Goal: Task Accomplishment & Management: Manage account settings

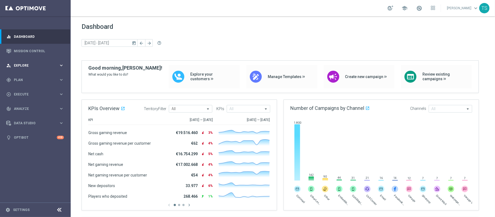
click at [31, 67] on span "Explore" at bounding box center [36, 65] width 45 height 3
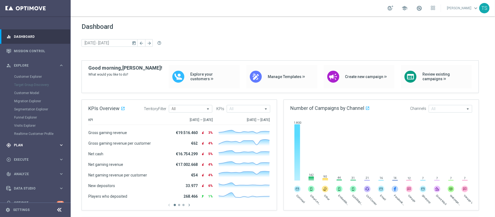
click at [29, 148] on div "gps_fixed Plan keyboard_arrow_right" at bounding box center [35, 145] width 70 height 14
click at [36, 92] on link "Target Groups" at bounding box center [35, 91] width 42 height 4
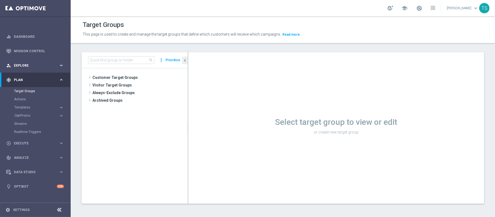
click at [40, 59] on div "person_search Explore keyboard_arrow_right" at bounding box center [35, 65] width 70 height 14
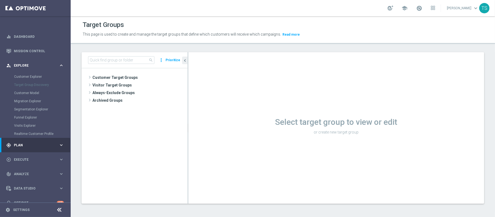
click at [40, 59] on div "person_search Explore keyboard_arrow_right" at bounding box center [35, 65] width 70 height 14
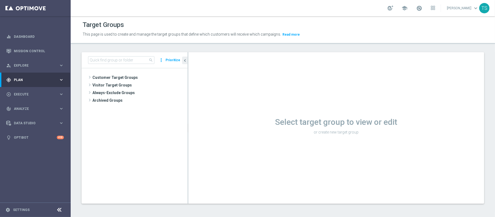
click at [42, 84] on div "gps_fixed Plan keyboard_arrow_right" at bounding box center [35, 80] width 70 height 14
click at [26, 105] on accordion "Templates keyboard_arrow_right Optimail OptiMobile In-App OptiMobile Push Embed…" at bounding box center [42, 107] width 56 height 8
click at [25, 107] on span "Templates" at bounding box center [33, 107] width 39 height 3
click at [25, 115] on link "Optimail" at bounding box center [37, 115] width 40 height 4
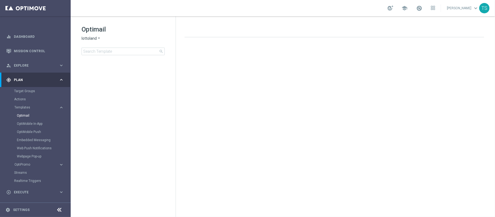
click at [97, 38] on icon "arrow_drop_down" at bounding box center [99, 38] width 4 height 5
click at [0, 0] on span "Sorteonline.bet.br" at bounding box center [0, 0] width 0 height 0
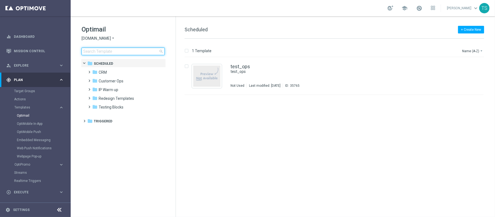
click at [121, 52] on input at bounding box center [123, 52] width 83 height 8
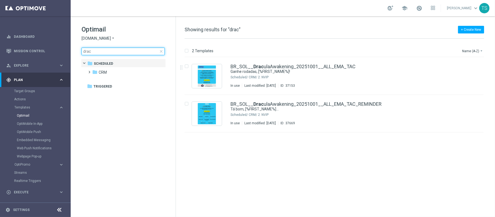
type input "drac"
click at [99, 37] on span "Sorteonline.bet.br" at bounding box center [96, 38] width 29 height 5
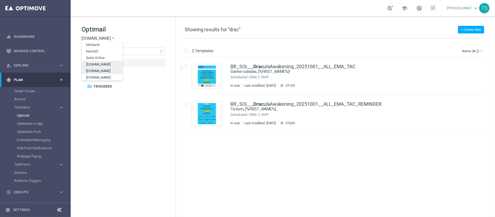
click at [109, 70] on div "Lottoland.bet.br" at bounding box center [102, 70] width 41 height 7
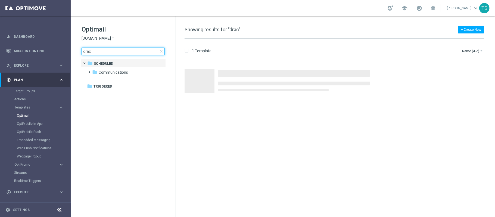
click at [132, 48] on input "drac" at bounding box center [123, 52] width 83 height 8
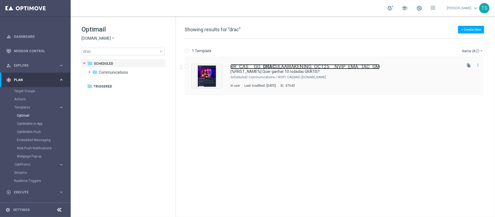
click at [321, 66] on link "BR_CAS__GG_ DRAC ULAAWAKENING_OCT25__NVIP_EMA_TAC_GM" at bounding box center [305, 66] width 149 height 5
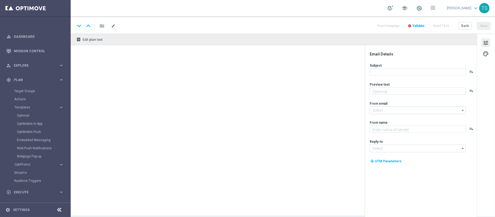
type textarea "Jogue Dracula Awakening! Aposte apenas R$ 10 nos slots selecionados para garant…"
type input "mail@crm.lottoland.bet.br"
type textarea "Lottoland"
type input "contato@lottoland.bet.br"
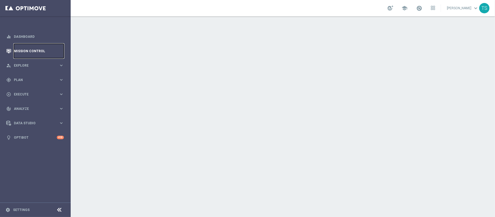
click at [25, 48] on link "Mission Control" at bounding box center [39, 51] width 50 height 14
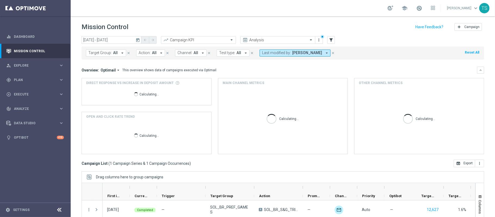
click at [137, 41] on icon "today" at bounding box center [138, 40] width 5 height 5
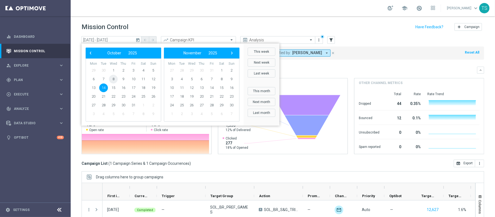
click at [114, 80] on span "8" at bounding box center [113, 79] width 9 height 9
type input "08 Oct 2025 - 08 Oct 2025"
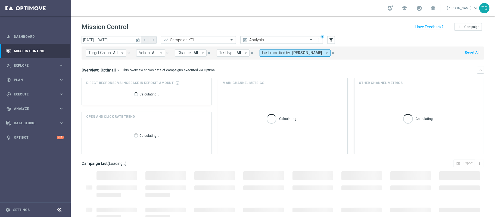
click at [324, 54] on icon "arrow_drop_down" at bounding box center [326, 53] width 5 height 5
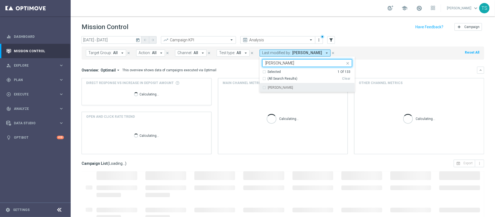
click at [281, 88] on label "[PERSON_NAME]" at bounding box center [280, 87] width 25 height 3
type input "adrian"
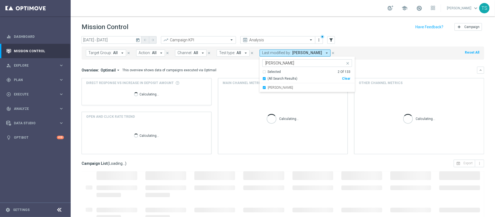
click at [393, 67] on div "Overview: Optimail arrow_drop_down This overview shows data of campaigns execut…" at bounding box center [283, 70] width 403 height 7
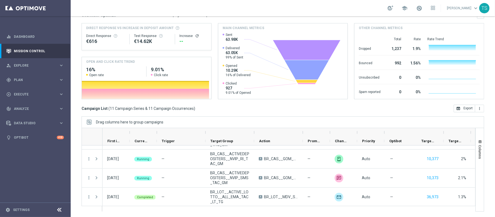
scroll to position [73, 0]
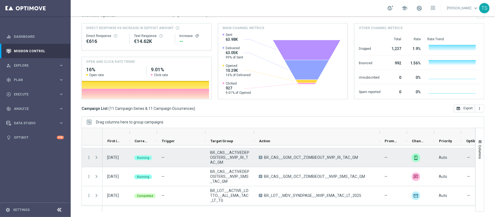
drag, startPoint x: 304, startPoint y: 134, endPoint x: 380, endPoint y: 150, distance: 78.1
click at [380, 150] on div at bounding box center [279, 170] width 394 height 84
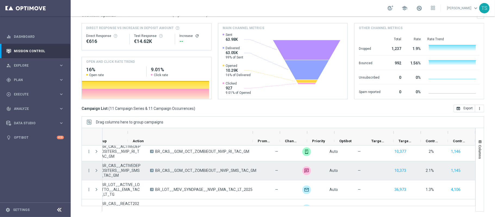
scroll to position [0, 0]
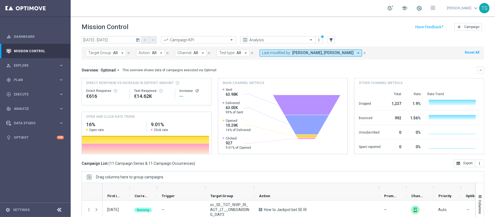
click at [303, 53] on span "Adriano Costa, Thomas Silva" at bounding box center [322, 53] width 61 height 5
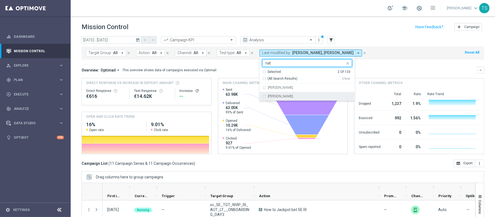
click at [283, 95] on label "[PERSON_NAME]" at bounding box center [280, 96] width 25 height 3
type input "nat"
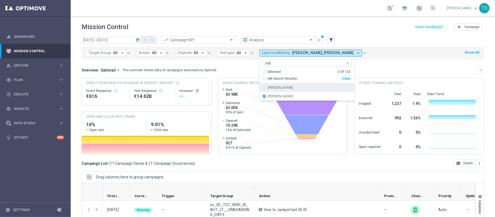
click at [410, 61] on mini-dashboard "Overview: Optimail arrow_drop_down This overview shows data of campaigns execut…" at bounding box center [283, 110] width 403 height 100
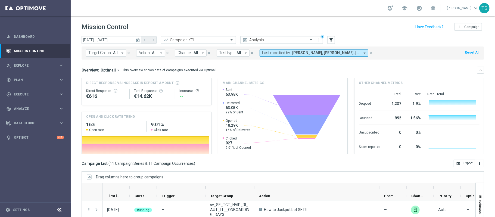
click at [293, 52] on span "Adriano Costa, Natalia Domeniche, Thomas Silva" at bounding box center [326, 53] width 68 height 5
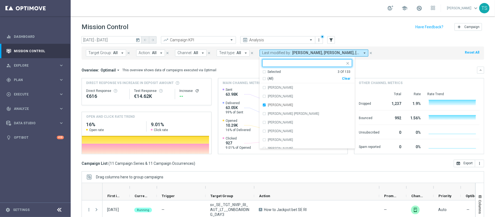
click at [136, 39] on icon "today" at bounding box center [138, 40] width 5 height 5
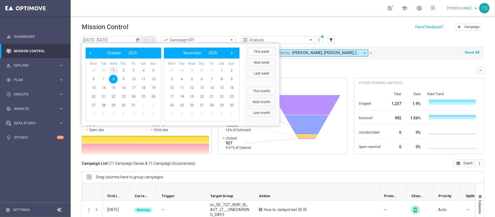
click at [115, 73] on span "1" at bounding box center [113, 70] width 9 height 9
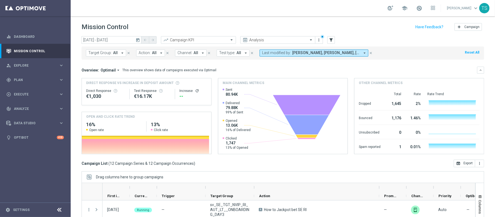
click at [137, 39] on icon "today" at bounding box center [138, 40] width 5 height 5
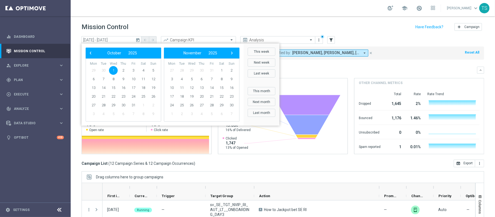
click at [374, 22] on div "Mission Control add Campaign" at bounding box center [283, 27] width 403 height 11
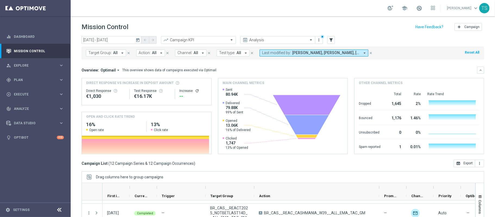
click at [139, 40] on icon "today" at bounding box center [138, 40] width 5 height 5
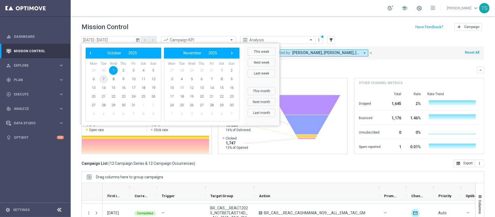
click at [105, 78] on span "7" at bounding box center [103, 79] width 9 height 9
type input "07 Oct 2025 - 07 Oct 2025"
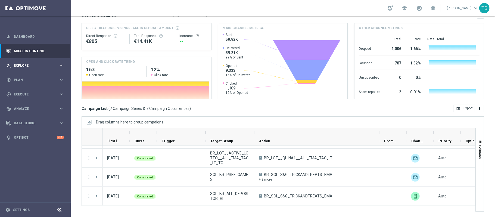
click at [42, 61] on div "person_search Explore keyboard_arrow_right" at bounding box center [35, 65] width 70 height 14
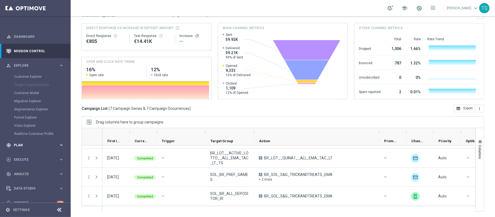
click at [23, 144] on span "Plan" at bounding box center [36, 145] width 45 height 3
click at [32, 89] on link "Target Groups" at bounding box center [35, 91] width 42 height 4
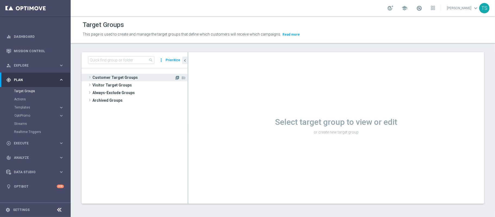
click at [177, 78] on icon "library_add" at bounding box center [177, 78] width 4 height 4
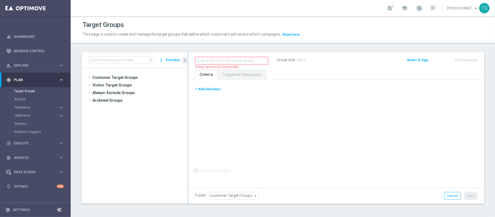
click at [217, 87] on button "+ Add Selection" at bounding box center [208, 89] width 26 height 6
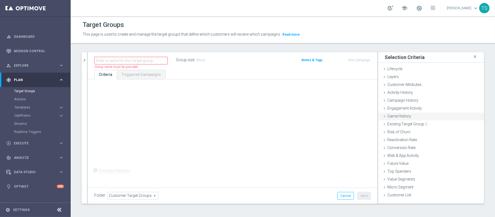
click at [403, 117] on span "Game History" at bounding box center [399, 116] width 24 height 4
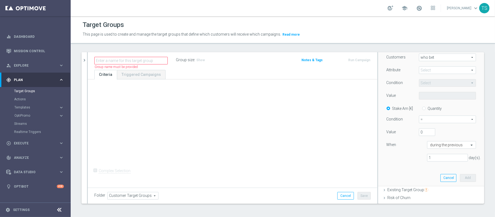
scroll to position [64, 0]
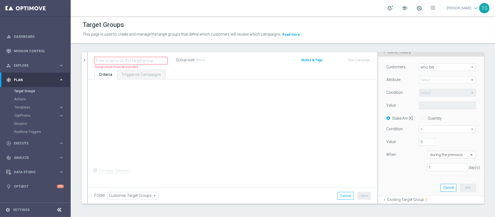
click at [432, 79] on span at bounding box center [447, 79] width 57 height 7
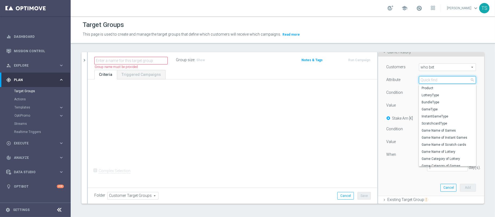
click at [438, 80] on input "search" at bounding box center [447, 80] width 57 height 8
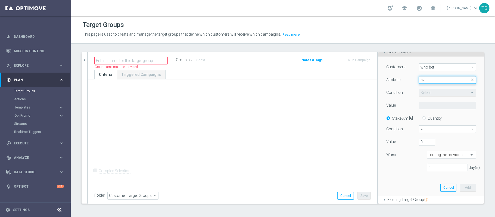
type input "a"
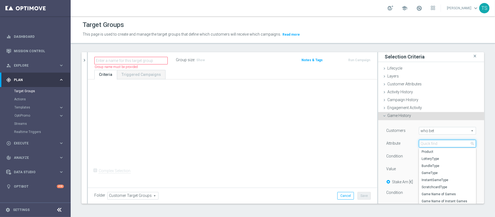
scroll to position [0, 0]
click at [401, 118] on span "Game History" at bounding box center [399, 116] width 24 height 4
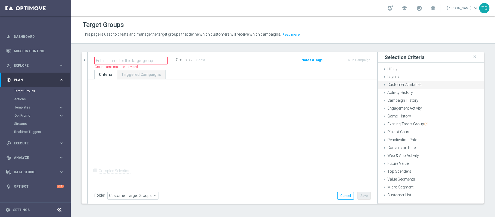
click at [412, 84] on span "Customer Attributes" at bounding box center [404, 84] width 34 height 4
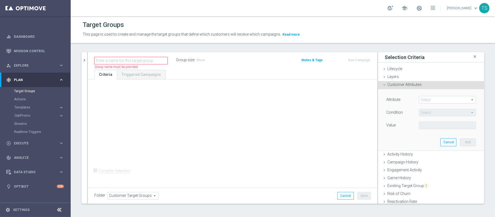
click at [438, 98] on span at bounding box center [447, 99] width 57 height 7
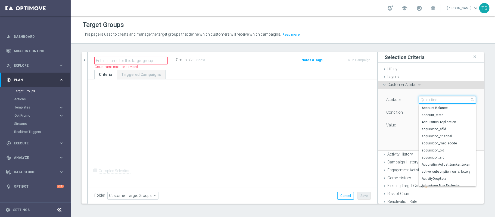
click at [438, 98] on input "search" at bounding box center [447, 100] width 57 height 8
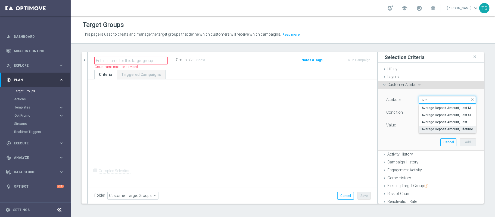
type input "aver"
click at [436, 129] on span "Average Deposit Amount, Lifetime" at bounding box center [448, 129] width 52 height 4
type input "Average Deposit Amount, Lifetime"
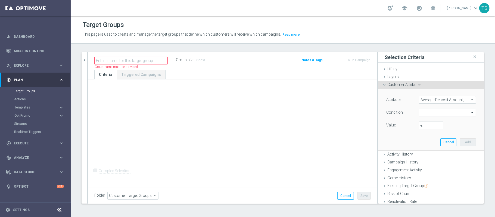
click at [425, 115] on span "=" at bounding box center [447, 112] width 57 height 7
click at [423, 149] on span ">" at bounding box center [448, 149] width 52 height 4
type input ">"
click at [425, 129] on input "€" at bounding box center [431, 126] width 24 height 8
type input "2"
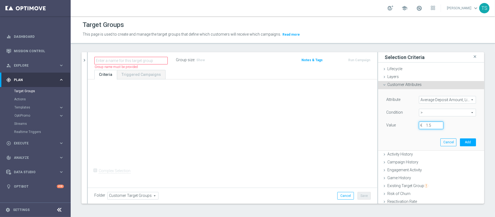
type input "1"
type input "1.5"
click at [410, 136] on div "Attribute Average Deposit Amount, Lifetime Average Deposit Amount, Lifetime arr…" at bounding box center [431, 119] width 98 height 61
click at [461, 142] on button "Add" at bounding box center [468, 142] width 16 height 8
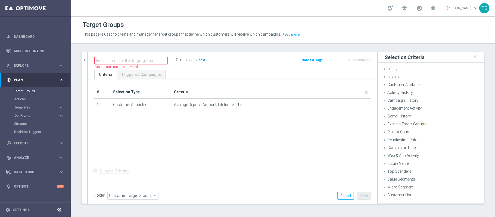
click at [203, 61] on span "Show" at bounding box center [200, 60] width 9 height 4
click at [406, 127] on div "Existing Target Group done" at bounding box center [431, 124] width 106 height 8
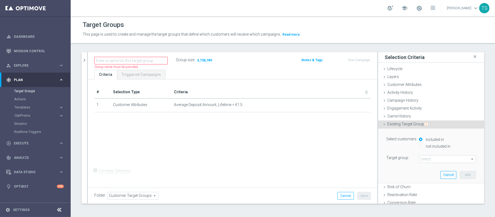
click at [424, 158] on span at bounding box center [447, 159] width 57 height 7
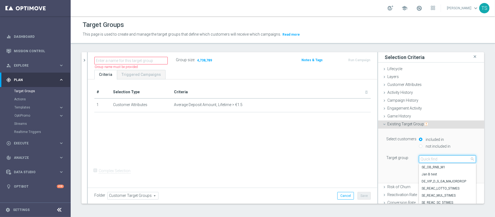
click at [425, 159] on input "search" at bounding box center [447, 159] width 57 height 8
type input "sol_br_all"
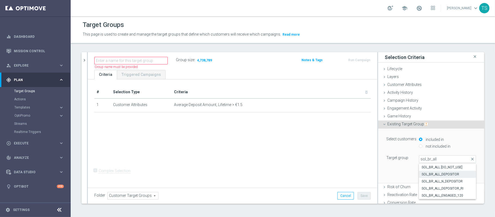
click at [427, 173] on span "SOL_BR_ALL_DEPOSITOR" at bounding box center [448, 174] width 52 height 4
type input "SOL_BR_ALL_DEPOSITOR"
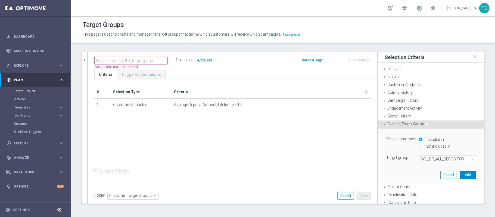
click at [462, 175] on button "Add" at bounding box center [468, 175] width 16 height 8
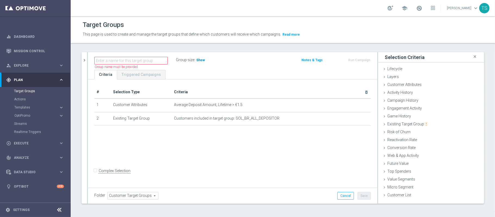
click at [197, 63] on h3 "Show" at bounding box center [201, 60] width 10 height 6
click at [353, 105] on icon "mode_edit" at bounding box center [355, 105] width 4 height 4
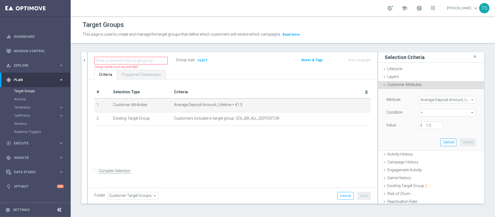
click at [428, 98] on span "Average Deposit Amount, Lifetime" at bounding box center [447, 99] width 57 height 7
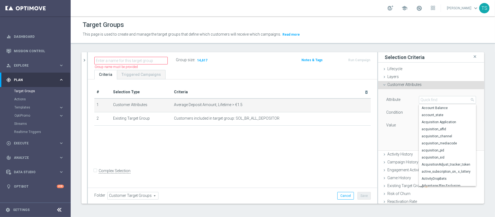
click at [489, 99] on div "search more_vert Prioritize Customer Target Groups library_add create_new_folder" at bounding box center [283, 132] width 424 height 160
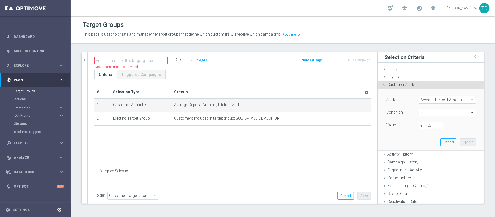
click at [422, 100] on span "Average Deposit Amount, Lifetime" at bounding box center [447, 99] width 57 height 7
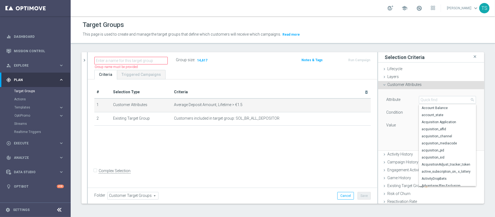
click at [479, 95] on div "search more_vert Prioritize Customer Target Groups library_add create_new_folder" at bounding box center [283, 132] width 424 height 160
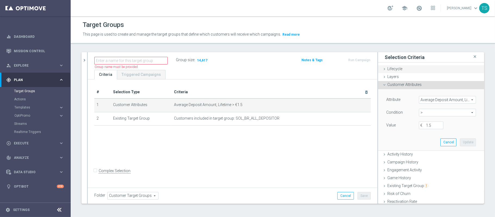
click at [412, 68] on div "Lifecycle done" at bounding box center [431, 69] width 106 height 8
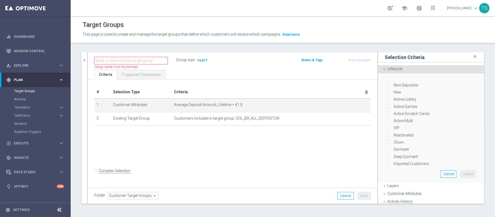
click at [386, 127] on input "VIP" at bounding box center [388, 128] width 4 height 4
checkbox input "true"
click at [460, 173] on button "Update" at bounding box center [468, 174] width 16 height 8
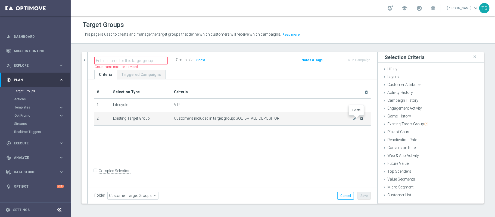
click at [360, 119] on icon "delete_forever" at bounding box center [362, 118] width 4 height 4
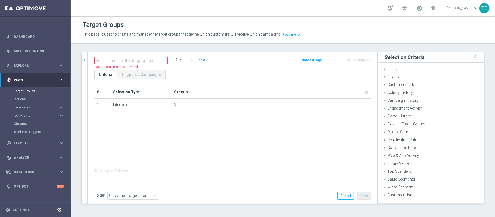
click at [199, 58] on span "Show" at bounding box center [200, 60] width 9 height 4
click at [406, 116] on div "Game History done" at bounding box center [431, 117] width 106 height 8
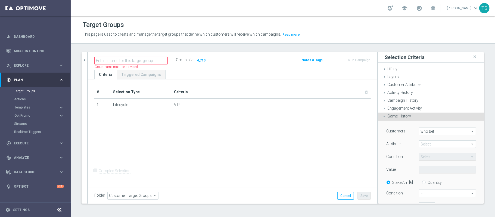
click at [406, 116] on div "Game History done" at bounding box center [431, 117] width 106 height 8
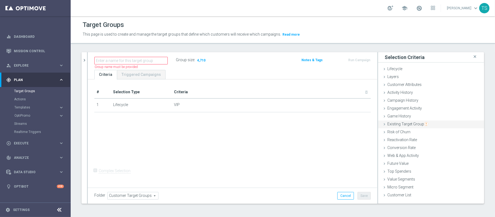
click at [405, 126] on span "Existing Target Group" at bounding box center [407, 124] width 41 height 4
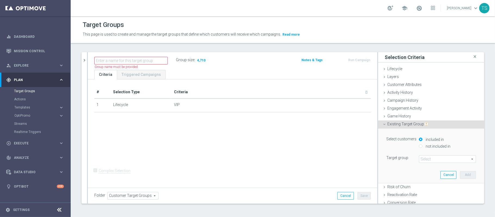
click at [426, 157] on span at bounding box center [447, 159] width 57 height 7
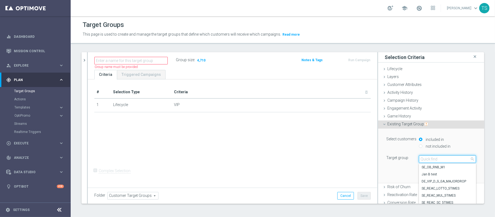
click at [424, 159] on input "search" at bounding box center [447, 159] width 57 height 8
type input "sol_br_all"
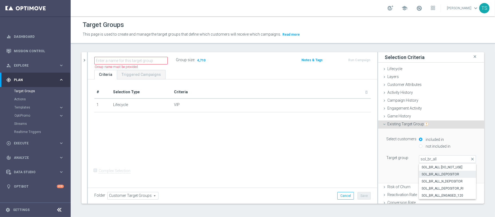
click at [430, 176] on span "SOL_BR_ALL_DEPOSITOR" at bounding box center [448, 174] width 52 height 4
type input "SOL_BR_ALL_DEPOSITOR"
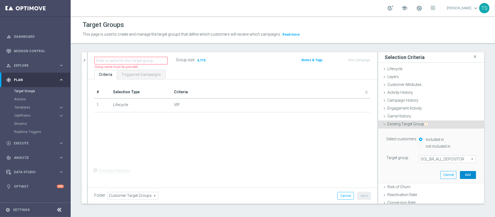
click at [460, 174] on button "Add" at bounding box center [468, 175] width 16 height 8
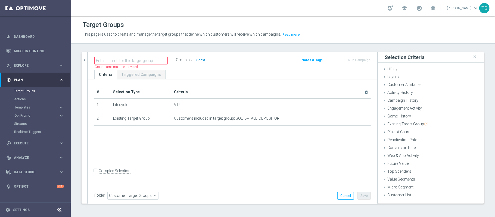
click at [200, 63] on h3 "Show" at bounding box center [201, 60] width 10 height 6
click at [182, 139] on div "# Selection Type Criteria delete_forever 1 Lifecycle VIP mode_edit delete_forev…" at bounding box center [233, 132] width 290 height 107
click at [34, 90] on link "Target Groups" at bounding box center [35, 91] width 42 height 4
click at [24, 99] on link "Actions" at bounding box center [35, 99] width 42 height 4
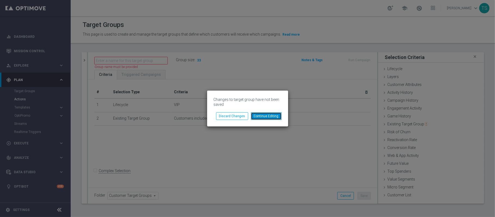
click at [261, 114] on button "Continue Editing" at bounding box center [266, 116] width 31 height 8
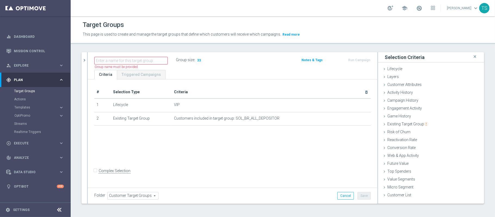
click at [29, 90] on link "Target Groups" at bounding box center [35, 91] width 42 height 4
click at [33, 38] on link "Dashboard" at bounding box center [39, 36] width 50 height 14
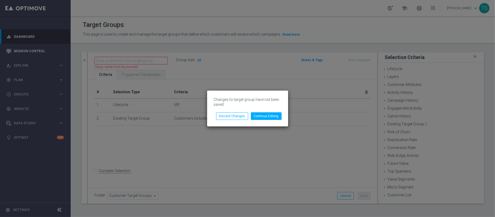
click at [36, 57] on div "Changes to target group have not been saved Continue Editing Discard Changes" at bounding box center [247, 108] width 495 height 217
click at [236, 116] on button "Discard Changes" at bounding box center [232, 116] width 32 height 8
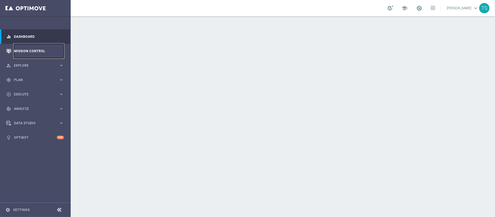
click at [45, 52] on link "Mission Control" at bounding box center [39, 51] width 50 height 14
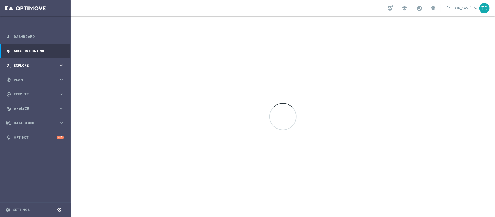
click at [29, 67] on div "person_search Explore" at bounding box center [32, 65] width 52 height 5
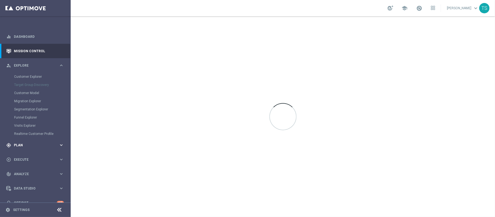
click at [31, 143] on div "gps_fixed Plan" at bounding box center [32, 145] width 52 height 5
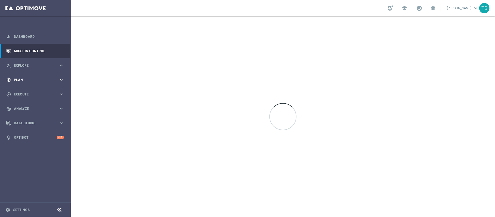
click at [21, 82] on div "gps_fixed Plan" at bounding box center [32, 79] width 52 height 5
click at [58, 97] on div "play_circle_outline Execute" at bounding box center [32, 94] width 52 height 5
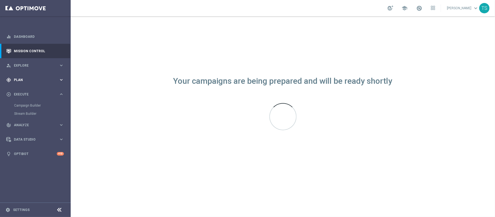
click at [45, 83] on div "gps_fixed Plan keyboard_arrow_right" at bounding box center [35, 80] width 70 height 14
click at [32, 102] on div "Actions" at bounding box center [42, 99] width 56 height 8
click at [29, 108] on span "Templates" at bounding box center [33, 107] width 39 height 3
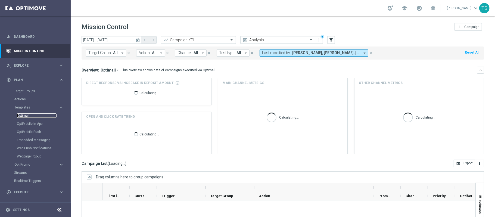
click at [24, 115] on link "Optimail" at bounding box center [37, 115] width 40 height 4
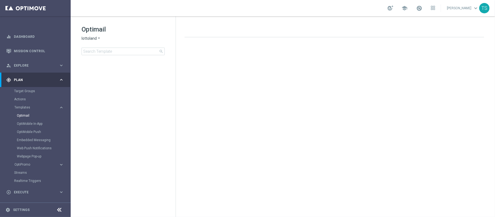
click at [95, 39] on span "lottoland" at bounding box center [89, 38] width 15 height 5
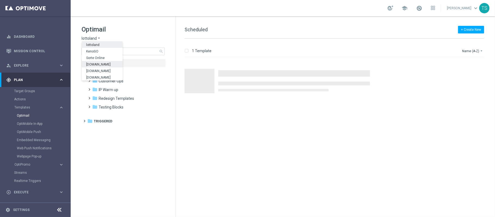
click at [0, 0] on span "Sorteonline.bet.br" at bounding box center [0, 0] width 0 height 0
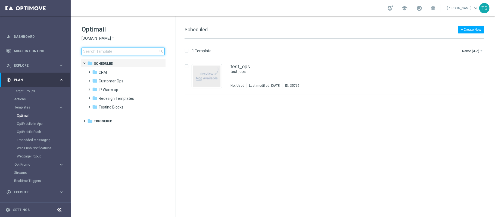
click at [104, 52] on input at bounding box center [123, 52] width 83 height 8
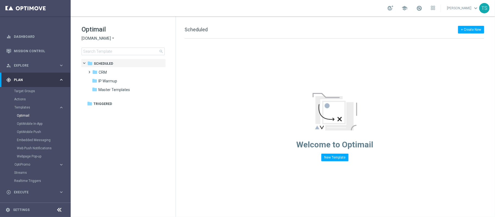
click at [293, 24] on div "+ Create New Scheduled Drag here to set row groups Drag here to set column labe…" at bounding box center [335, 116] width 319 height 201
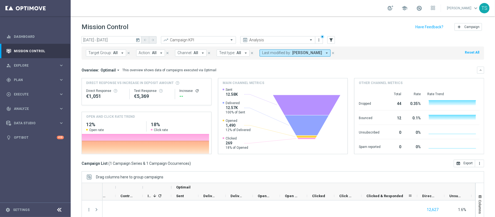
scroll to position [0, 382]
click at [136, 40] on icon "today" at bounding box center [138, 40] width 5 height 5
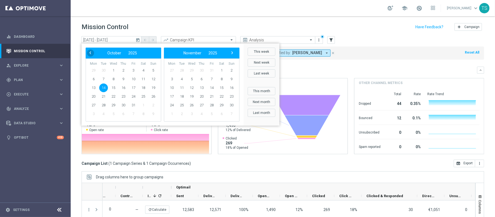
click at [88, 51] on span "‹" at bounding box center [90, 52] width 7 height 7
click at [114, 80] on span "10" at bounding box center [113, 79] width 9 height 9
type input "[DATE] - [DATE]"
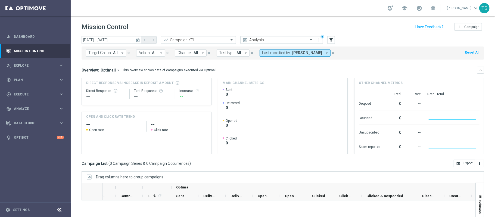
click at [157, 103] on div "Direct Response -- Test Response -- Increase refresh" at bounding box center [146, 93] width 121 height 17
click at [228, 71] on div "Overview: Optimail arrow_drop_down This overview shows data of campaigns execut…" at bounding box center [280, 70] width 396 height 5
click at [324, 53] on icon "arrow_drop_down" at bounding box center [326, 53] width 5 height 5
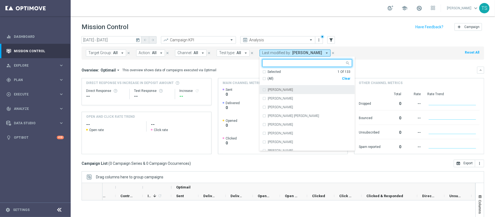
click at [331, 51] on icon "close" at bounding box center [333, 53] width 4 height 4
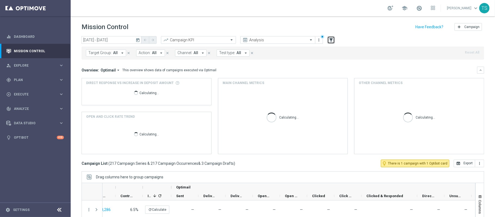
click at [330, 40] on icon "filter_alt" at bounding box center [331, 40] width 5 height 5
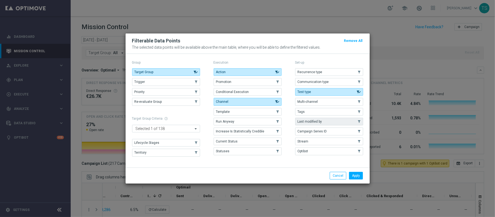
click at [320, 122] on span "Last modified by" at bounding box center [310, 122] width 24 height 4
click at [353, 172] on div "Apply Cancel" at bounding box center [248, 176] width 244 height 16
drag, startPoint x: 362, startPoint y: 176, endPoint x: 362, endPoint y: 173, distance: 3.0
click at [362, 176] on button "Apply" at bounding box center [356, 176] width 14 height 8
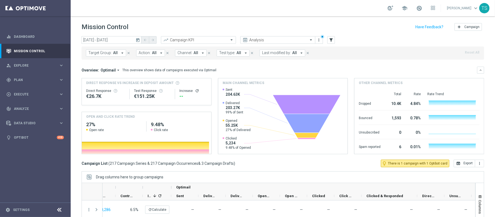
click at [284, 54] on span "Last modified by:" at bounding box center [276, 53] width 29 height 5
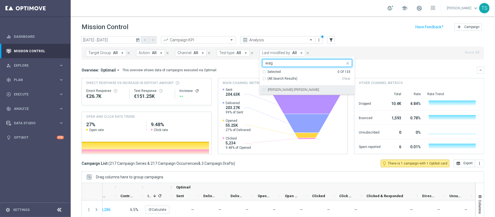
click at [307, 92] on div "[PERSON_NAME] [PERSON_NAME]" at bounding box center [307, 89] width 90 height 9
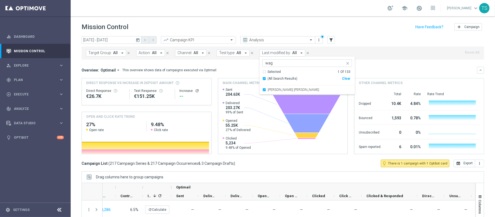
click at [282, 63] on input "wag" at bounding box center [305, 63] width 80 height 5
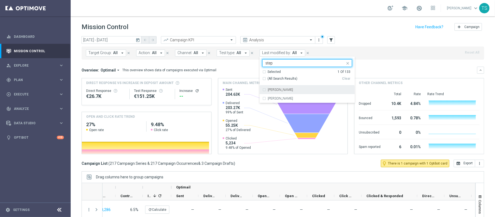
click at [293, 88] on label "[PERSON_NAME]" at bounding box center [280, 89] width 25 height 3
type input "step"
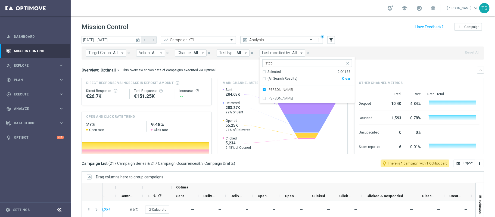
click at [386, 59] on div "Target Group: All arrow_drop_down close Action: All arrow_drop_down close Chann…" at bounding box center [283, 52] width 403 height 13
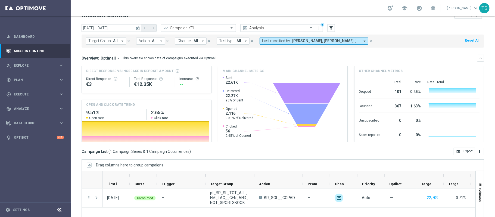
scroll to position [0, 0]
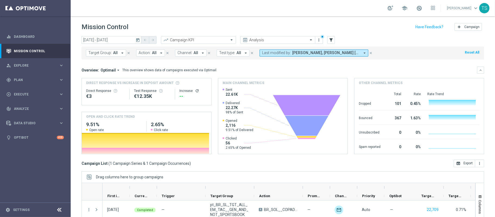
click at [138, 40] on icon "today" at bounding box center [138, 40] width 5 height 5
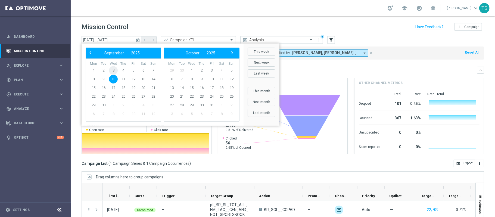
click at [117, 70] on span "3" at bounding box center [113, 70] width 9 height 9
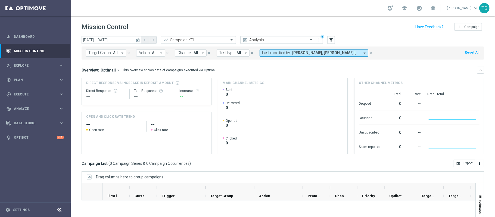
click at [138, 41] on icon "today" at bounding box center [138, 40] width 5 height 5
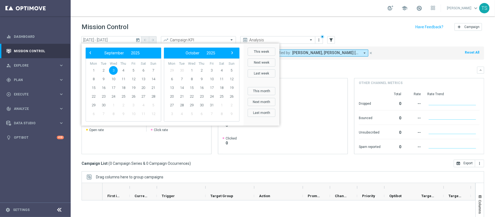
click at [194, 21] on header "Mission Control add Campaign" at bounding box center [283, 26] width 424 height 20
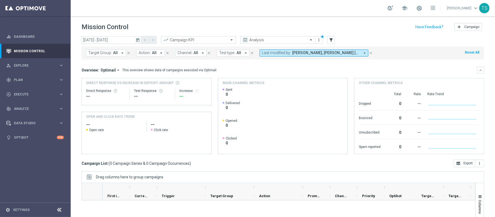
click at [138, 40] on icon "today" at bounding box center [138, 40] width 5 height 5
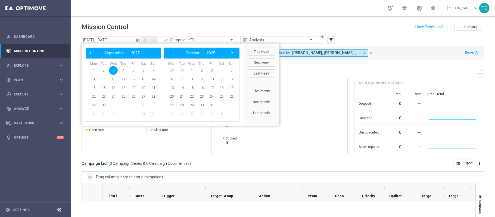
click at [165, 17] on header "Mission Control add Campaign" at bounding box center [283, 26] width 424 height 20
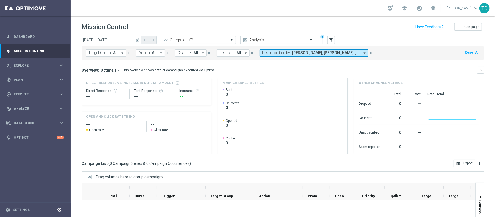
click at [140, 38] on icon "today" at bounding box center [138, 40] width 5 height 5
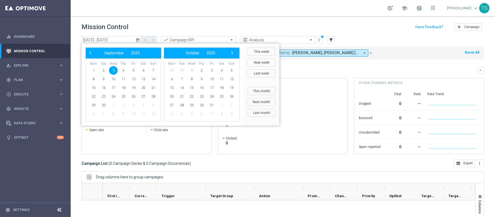
click at [116, 83] on td "10" at bounding box center [113, 79] width 10 height 9
click at [116, 85] on span "17" at bounding box center [113, 87] width 9 height 9
click at [115, 84] on span "17" at bounding box center [113, 87] width 9 height 9
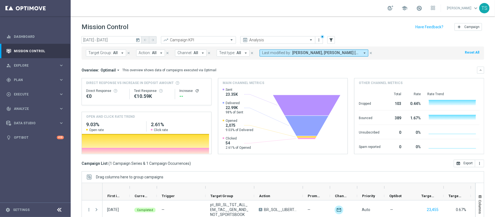
click at [136, 40] on icon "today" at bounding box center [138, 40] width 5 height 5
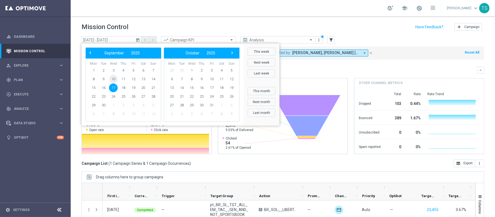
click at [112, 78] on span "10" at bounding box center [113, 79] width 9 height 9
type input "[DATE] - [DATE]"
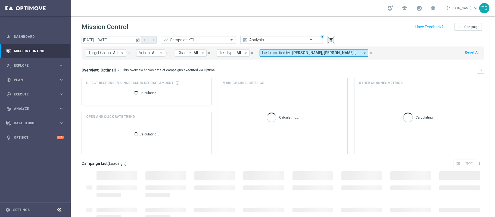
click at [332, 36] on button "filter_alt" at bounding box center [331, 40] width 8 height 8
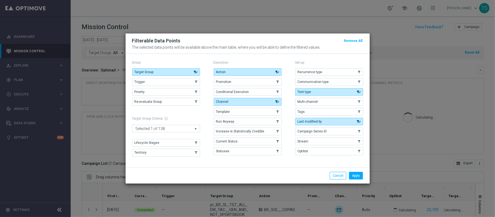
drag, startPoint x: 422, startPoint y: 97, endPoint x: 385, endPoint y: 86, distance: 38.5
click at [422, 97] on modal-container "Filterable Data Points Remove All The selected data points will be available ab…" at bounding box center [247, 108] width 495 height 217
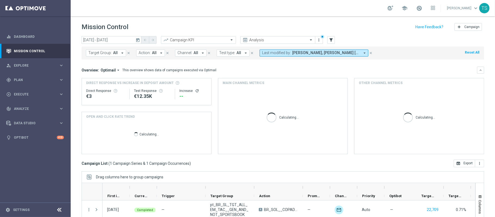
click at [336, 56] on button "Last modified by: [PERSON_NAME], [PERSON_NAME] [PERSON_NAME] arrow_drop_down" at bounding box center [314, 52] width 109 height 7
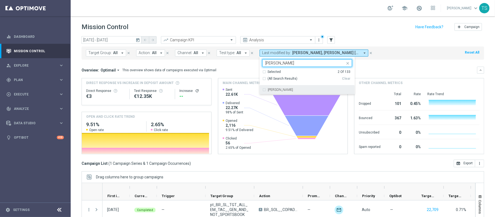
click at [306, 86] on div "[PERSON_NAME]" at bounding box center [307, 89] width 90 height 9
type input "[PERSON_NAME]"
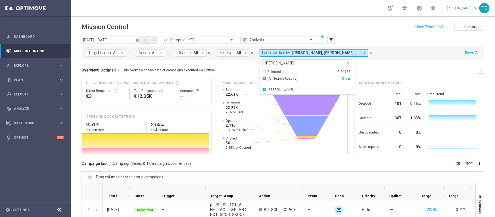
click at [383, 55] on div "Target Group: All arrow_drop_down close Action: All arrow_drop_down close Chann…" at bounding box center [283, 52] width 403 height 13
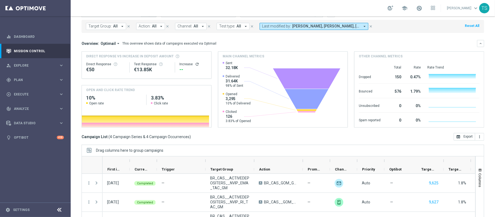
scroll to position [55, 0]
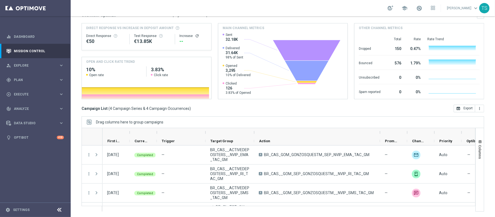
drag, startPoint x: 302, startPoint y: 133, endPoint x: 380, endPoint y: 134, distance: 77.2
click at [380, 134] on div at bounding box center [380, 132] width 2 height 9
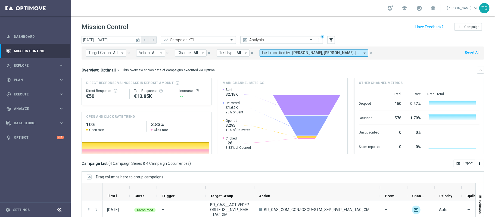
click at [136, 42] on icon "today" at bounding box center [138, 40] width 5 height 5
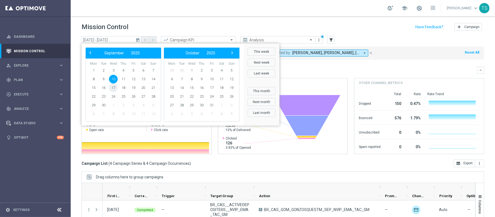
click at [114, 86] on span "17" at bounding box center [113, 87] width 9 height 9
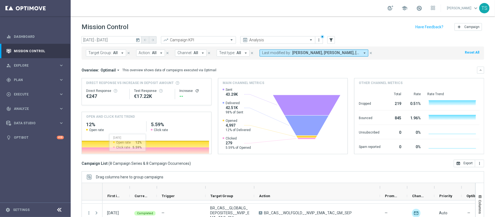
click at [138, 38] on icon "today" at bounding box center [138, 40] width 5 height 5
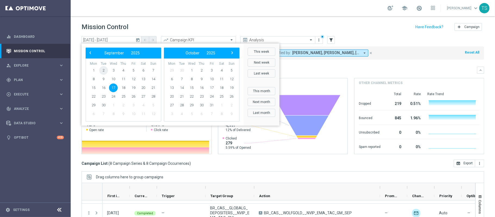
click at [103, 69] on span "2" at bounding box center [103, 70] width 9 height 9
type input "[DATE] - [DATE]"
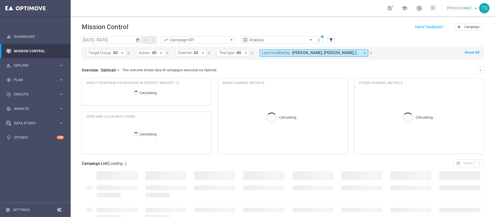
click at [139, 39] on icon "today" at bounding box center [138, 40] width 5 height 5
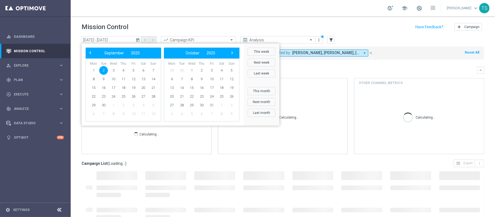
click at [156, 23] on div "Mission Control add Campaign" at bounding box center [283, 27] width 403 height 11
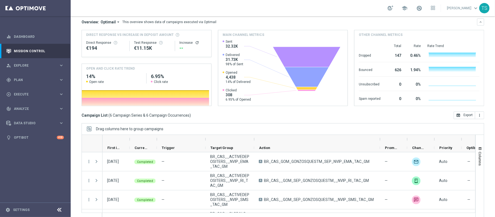
scroll to position [55, 0]
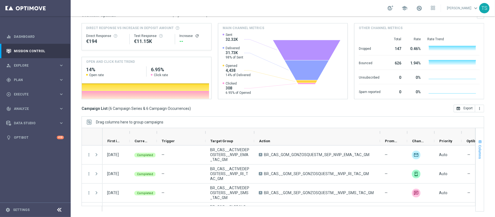
click at [476, 136] on button "Columns" at bounding box center [480, 149] width 8 height 29
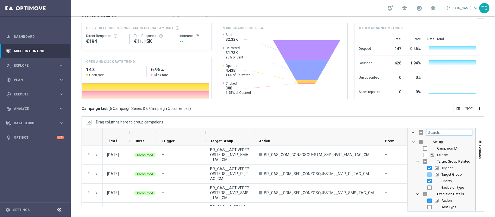
drag, startPoint x: 446, startPoint y: 133, endPoint x: 445, endPoint y: 129, distance: 4.0
click at [446, 133] on input "Filter Columns Input" at bounding box center [449, 132] width 46 height 7
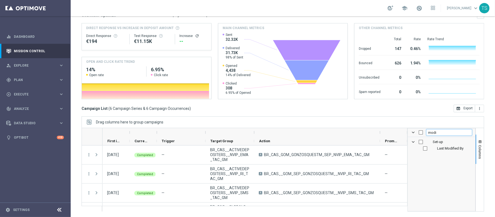
type input "modi"
click at [423, 148] on input "Press SPACE to toggle visibility (hidden)" at bounding box center [425, 148] width 4 height 4
checkbox input "true"
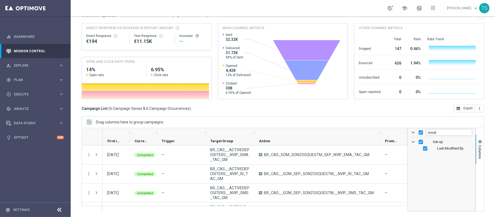
click at [404, 125] on div "Drag columns here to group campaigns" at bounding box center [283, 121] width 403 height 11
click at [478, 140] on span "button" at bounding box center [480, 142] width 4 height 4
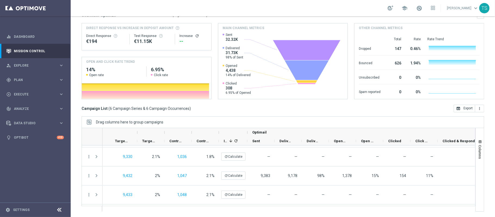
scroll to position [0, 0]
